Goal: Transaction & Acquisition: Download file/media

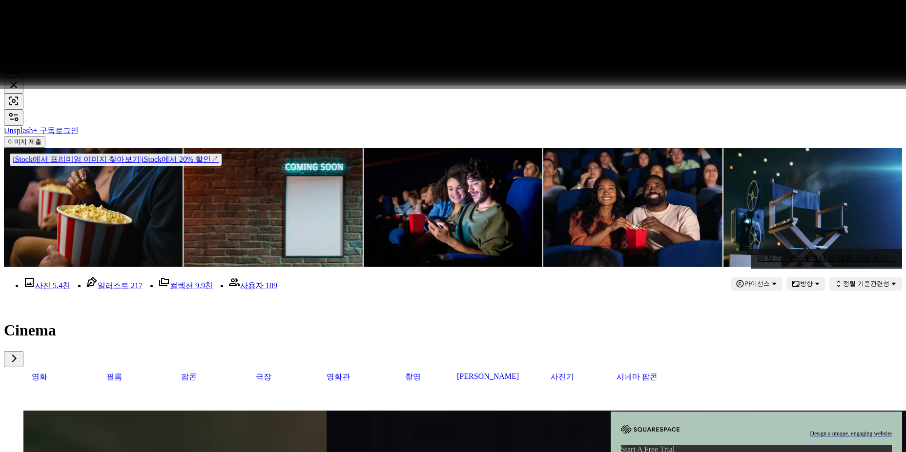
scroll to position [3613, 0]
